Goal: Transaction & Acquisition: Register for event/course

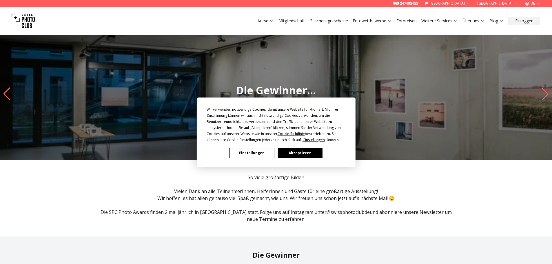
click at [249, 153] on button "Einstellungen" at bounding box center [251, 153] width 45 height 10
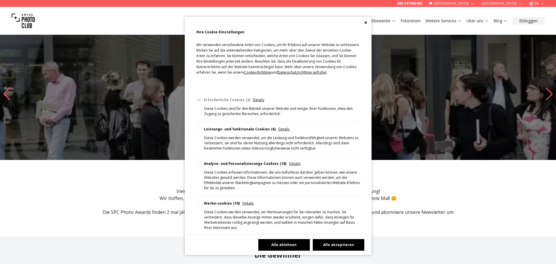
click at [293, 243] on button "Alle ablehnen" at bounding box center [284, 245] width 52 height 12
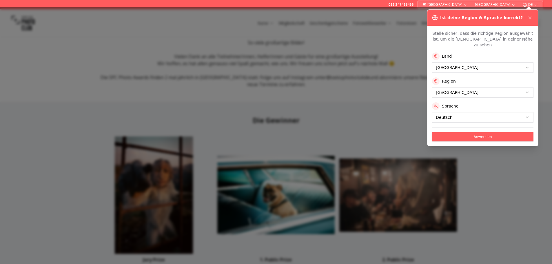
scroll to position [145, 0]
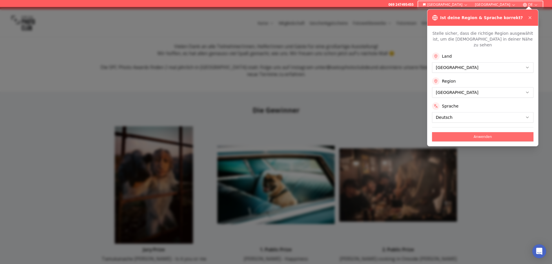
click at [480, 132] on button "Anwenden" at bounding box center [482, 136] width 101 height 9
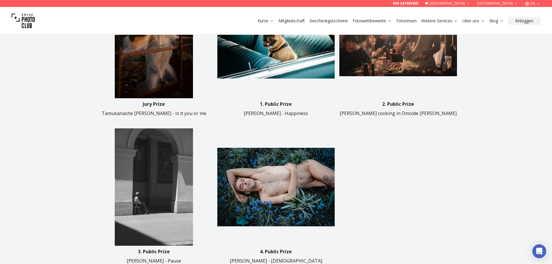
scroll to position [290, 0]
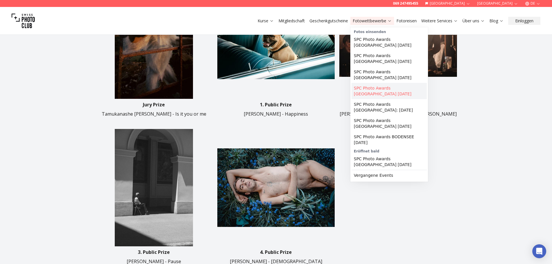
click at [386, 90] on link "SPC Photo Awards [GEOGRAPHIC_DATA] [DATE]" at bounding box center [388, 91] width 75 height 16
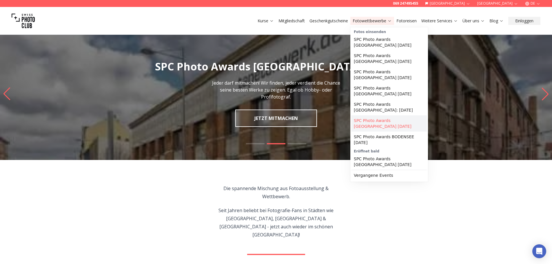
click at [377, 126] on link "SPC Photo Awards [GEOGRAPHIC_DATA] [DATE]" at bounding box center [388, 123] width 75 height 16
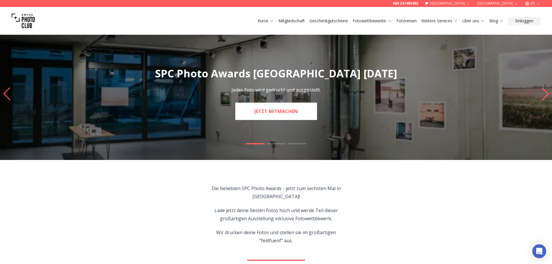
click at [272, 116] on link "JETZT MITMACHEN" at bounding box center [276, 111] width 82 height 17
select select "*******"
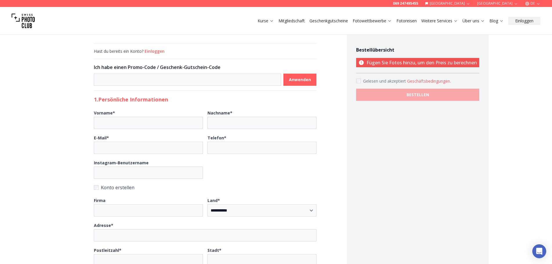
scroll to position [58, 0]
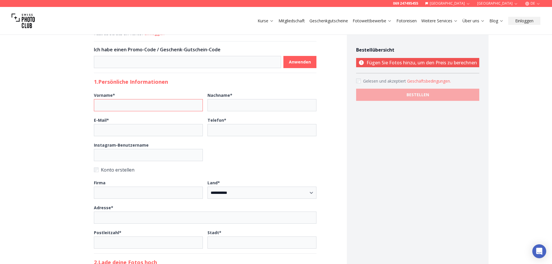
click at [117, 106] on input "Vorname *" at bounding box center [148, 105] width 109 height 12
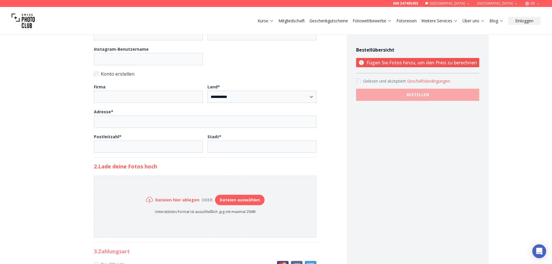
scroll to position [162, 0]
click at [295, 20] on link "Mitgliedschaft" at bounding box center [291, 21] width 26 height 6
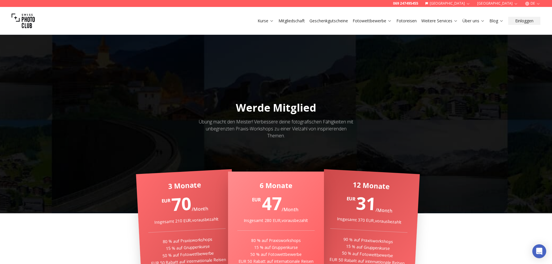
scroll to position [29, 0]
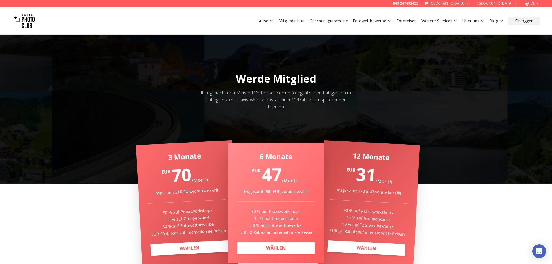
click at [328, 21] on link "Geschenkgutscheine" at bounding box center [328, 21] width 39 height 6
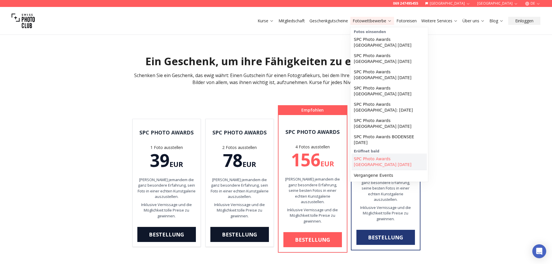
click at [385, 159] on link "SPC Photo Awards [GEOGRAPHIC_DATA] [DATE]" at bounding box center [388, 162] width 75 height 16
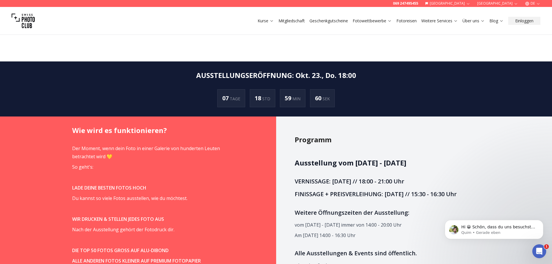
scroll to position [261, 0]
